Goal: Task Accomplishment & Management: Manage account settings

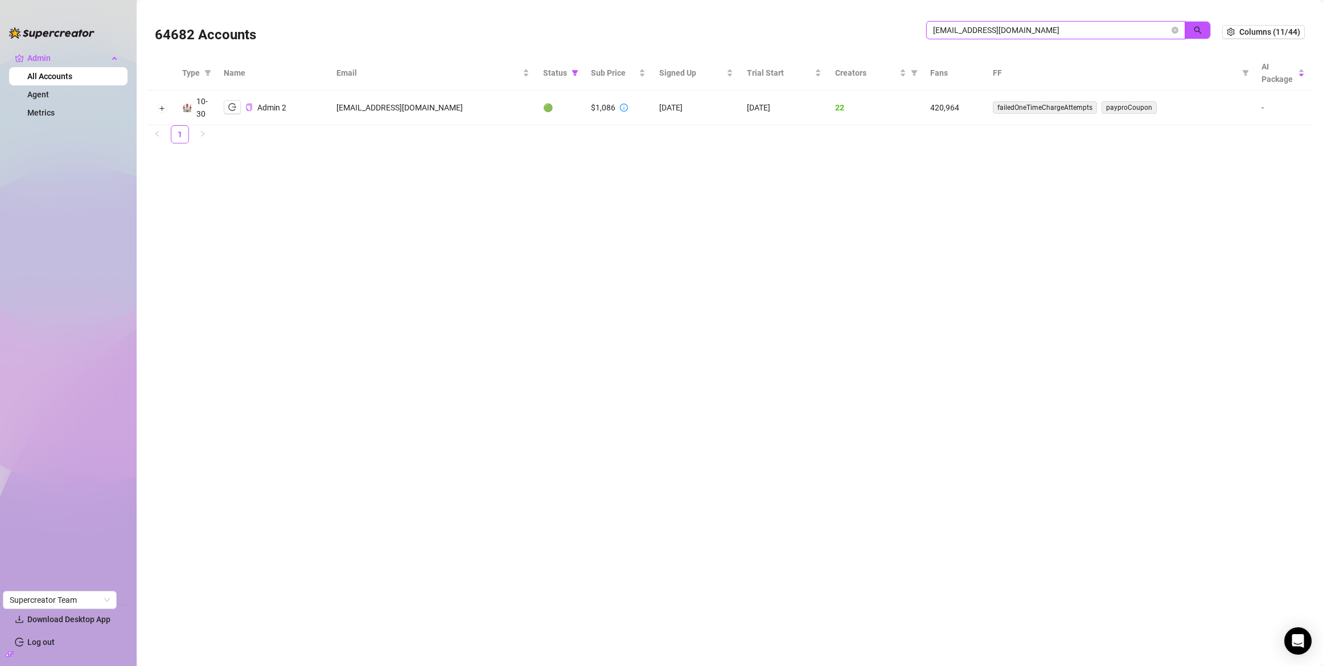
drag, startPoint x: 1024, startPoint y: 31, endPoint x: 919, endPoint y: 20, distance: 105.3
click at [919, 20] on div "64682 Accounts [EMAIL_ADDRESS][DOMAIN_NAME]" at bounding box center [688, 32] width 1067 height 39
paste input "ZaTpwu4B61OYxlWCEubdhuvQI4g2"
type input "ZaTpwu4B61OYxlWCEubdhuvQI4g2"
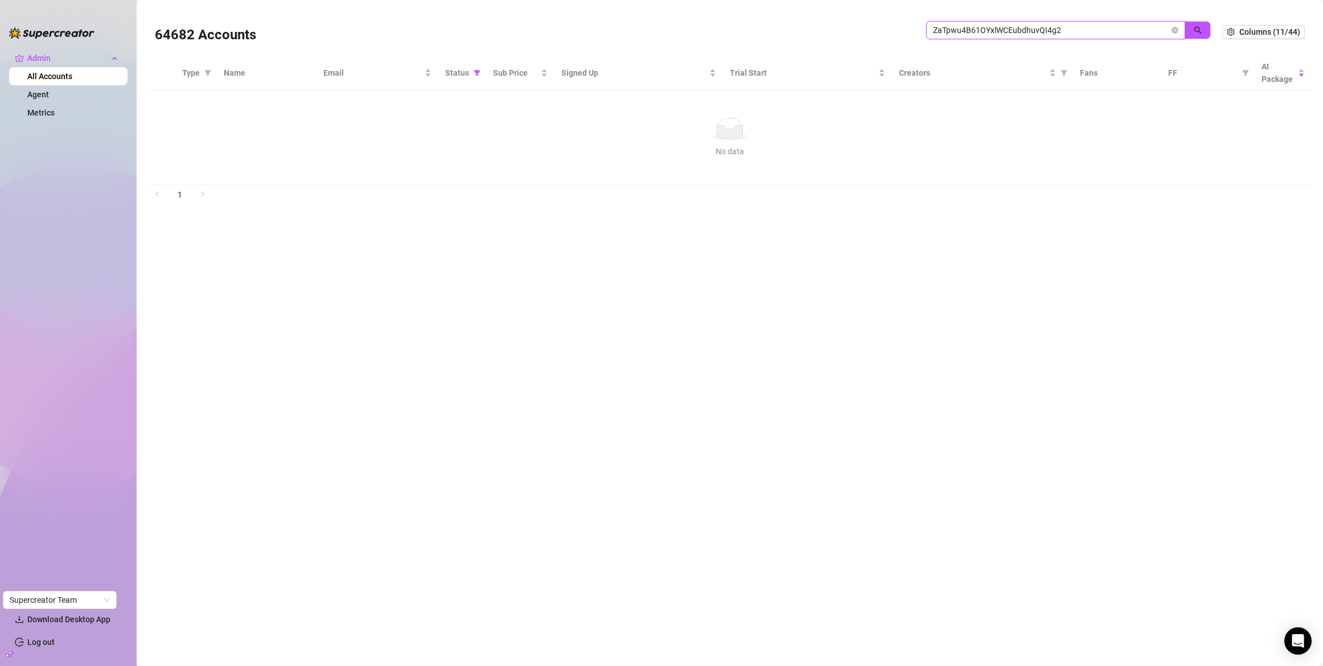
drag, startPoint x: 1097, startPoint y: 33, endPoint x: 910, endPoint y: 27, distance: 186.8
click at [910, 27] on div "64682 Accounts ZaTpwu4B61OYxlWCEubdhuvQI4g2" at bounding box center [688, 32] width 1067 height 39
click at [466, 68] on span "Status" at bounding box center [457, 73] width 24 height 13
click at [474, 72] on icon "filter" at bounding box center [477, 72] width 7 height 7
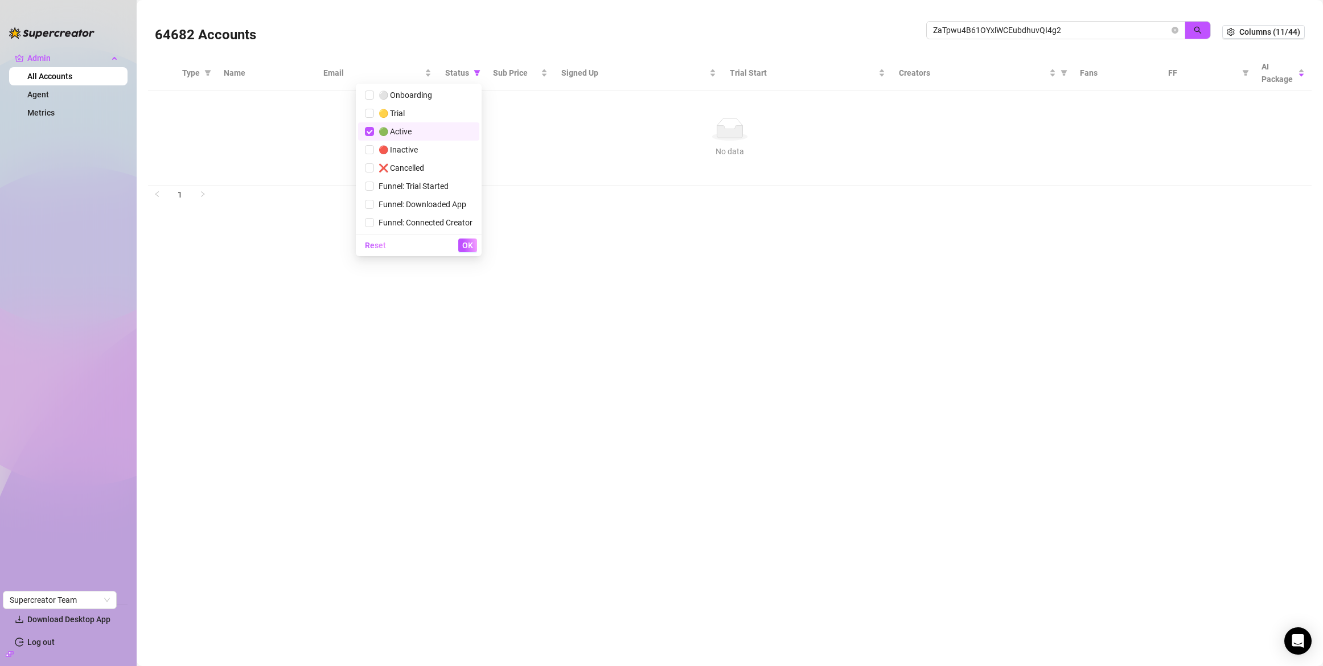
click at [398, 135] on span "🟢 Active" at bounding box center [393, 131] width 38 height 9
checkbox input "false"
click at [474, 248] on button "OK" at bounding box center [467, 246] width 19 height 14
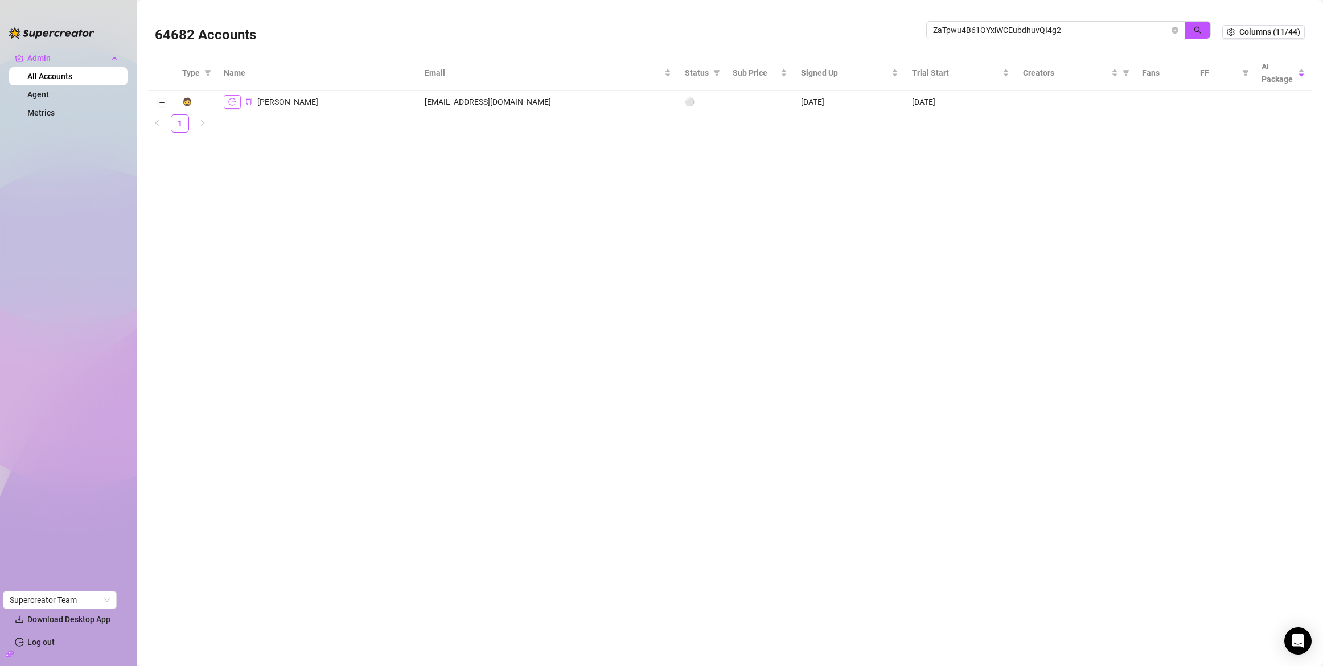
click at [233, 104] on icon "logout" at bounding box center [232, 102] width 8 height 8
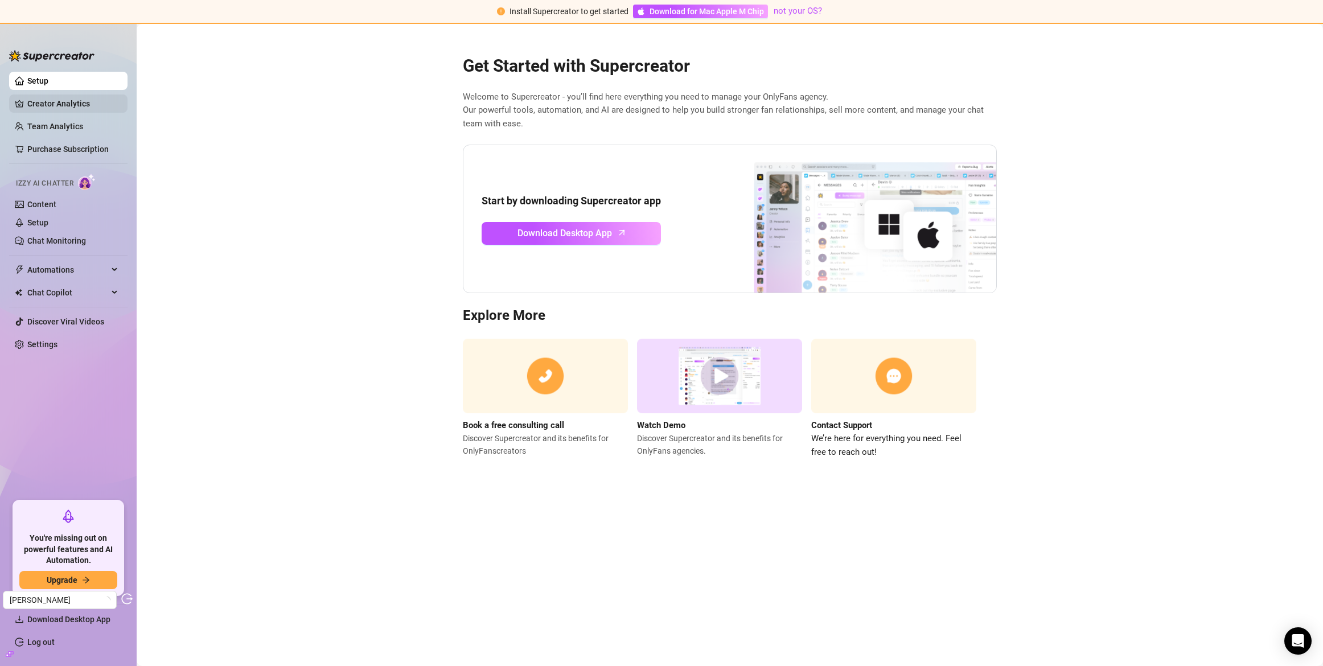
click at [62, 105] on link "Creator Analytics" at bounding box center [72, 103] width 91 height 18
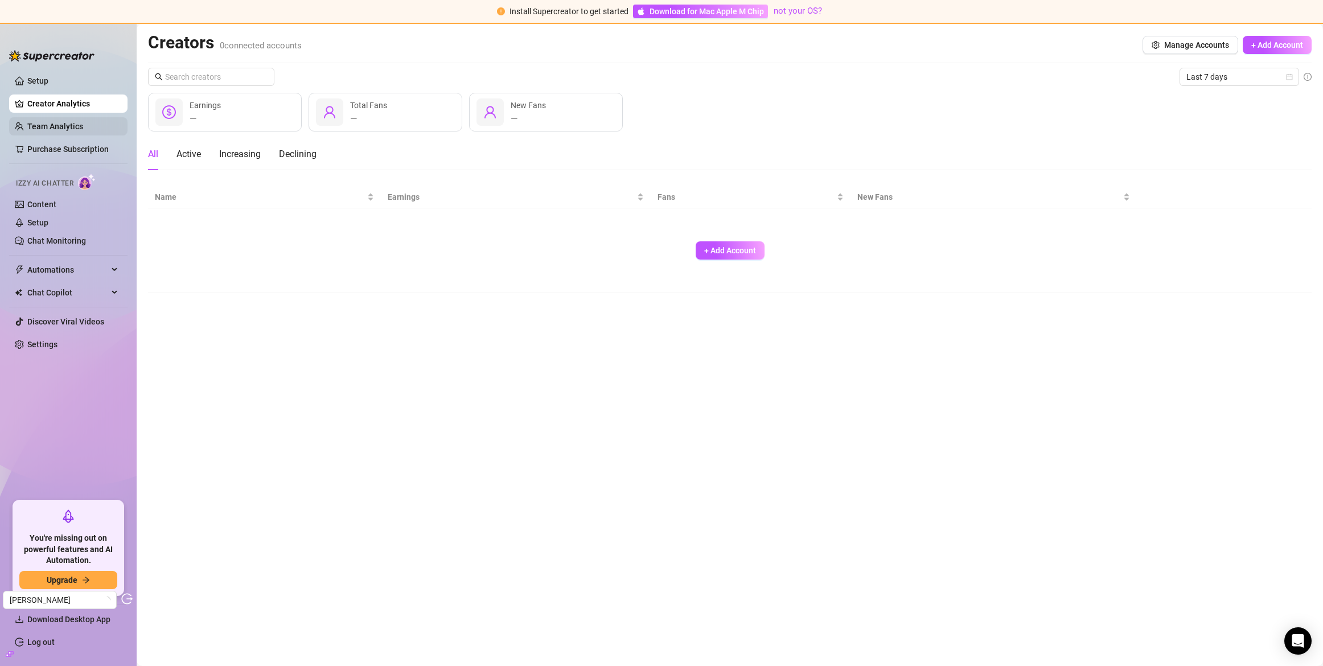
click at [63, 122] on link "Team Analytics" at bounding box center [55, 126] width 56 height 9
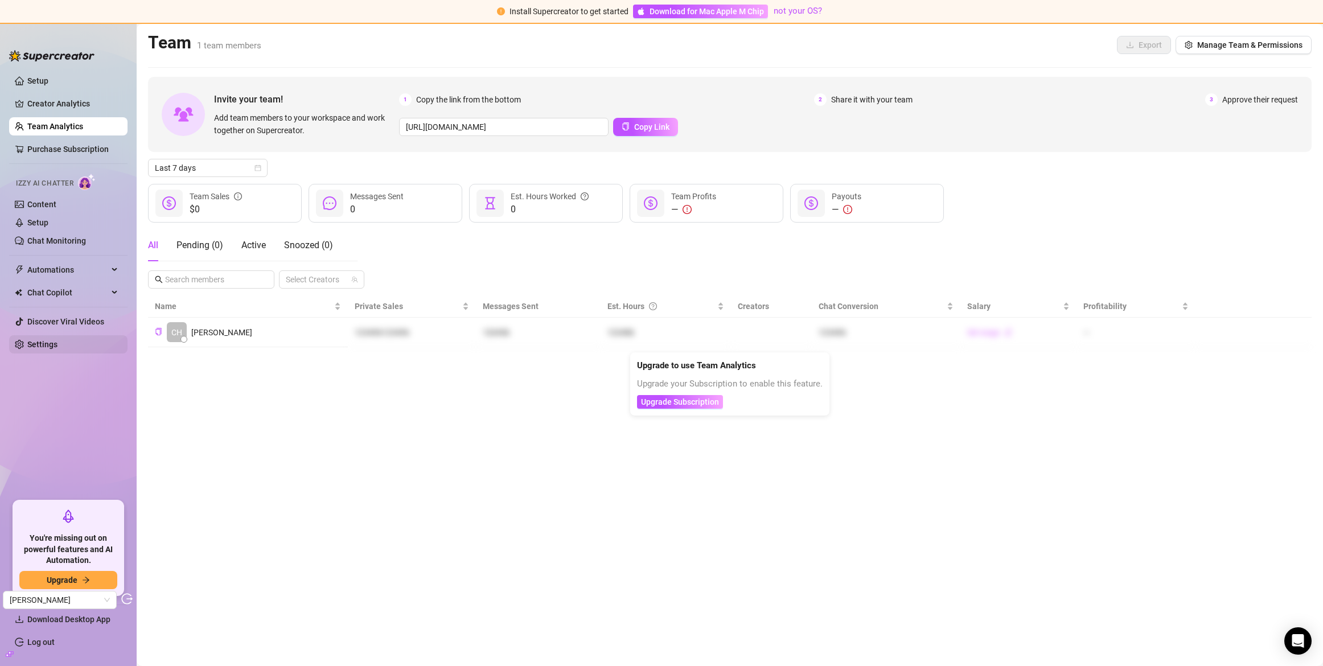
click at [57, 347] on link "Settings" at bounding box center [42, 344] width 30 height 9
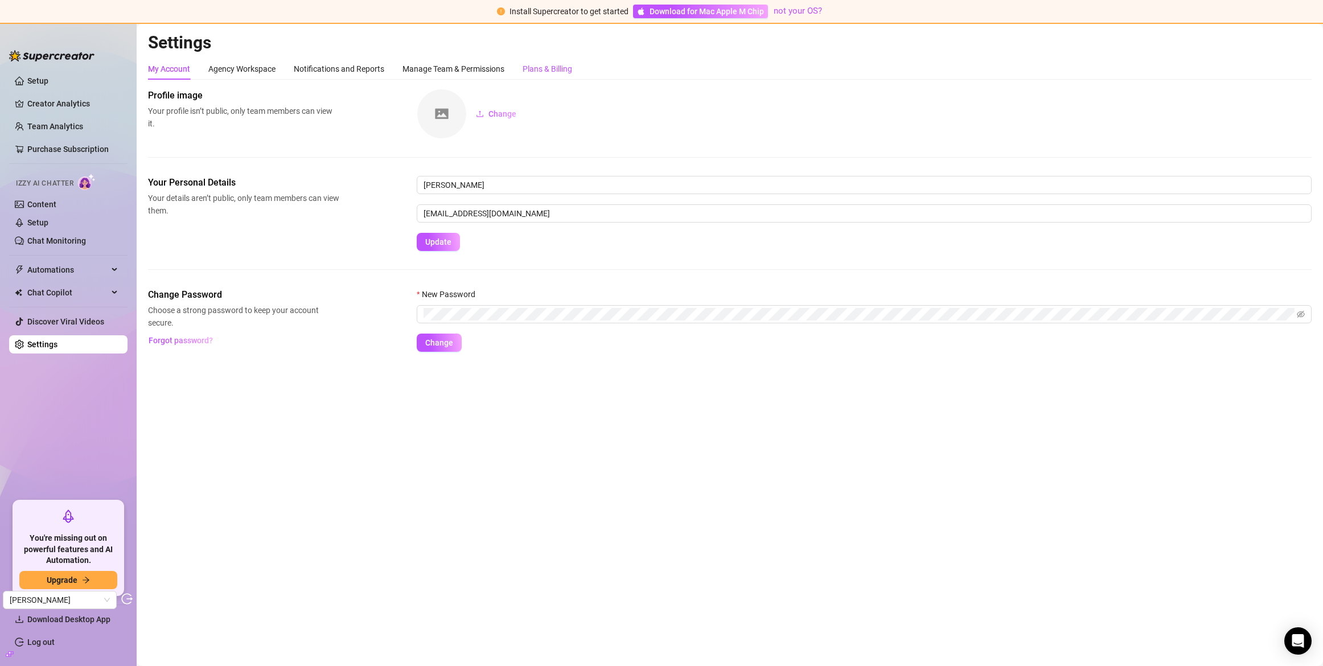
click at [538, 72] on div "Plans & Billing" at bounding box center [548, 69] width 50 height 13
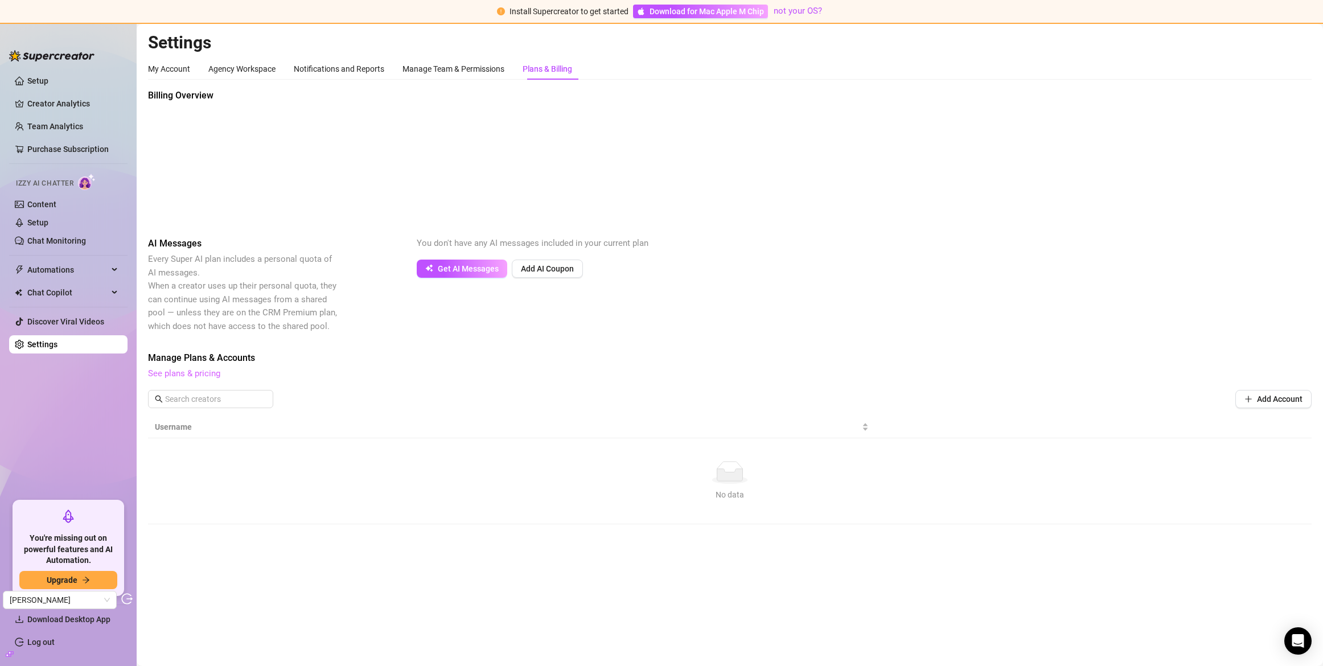
click at [202, 376] on link "See plans & pricing" at bounding box center [184, 373] width 72 height 10
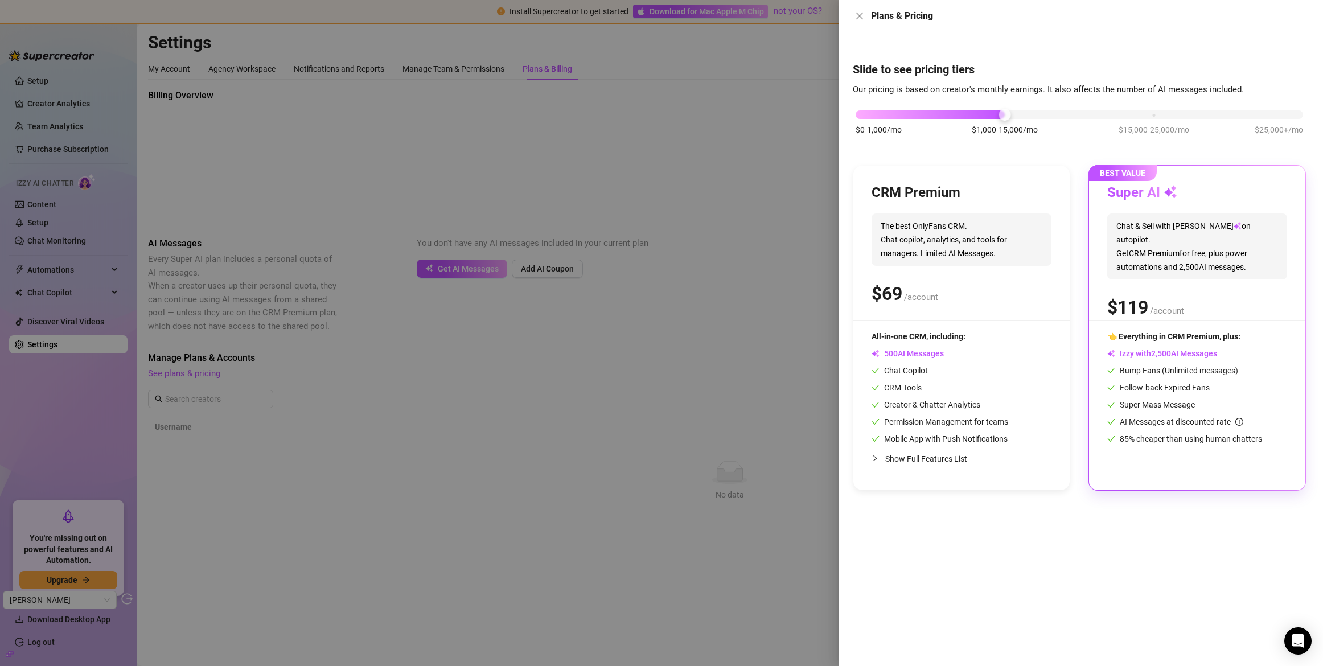
click at [980, 283] on div "$ /account" at bounding box center [962, 294] width 180 height 28
